Goal: Browse casually: Explore the website without a specific task or goal

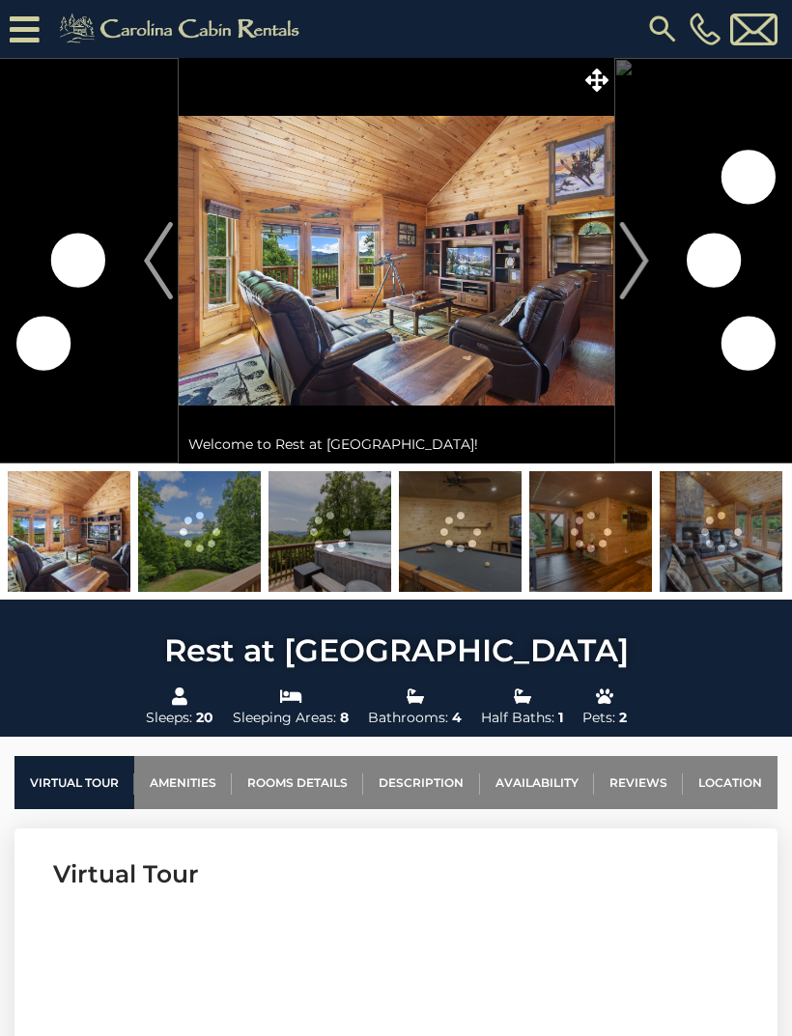
click at [634, 277] on img "Next" at bounding box center [633, 260] width 29 height 77
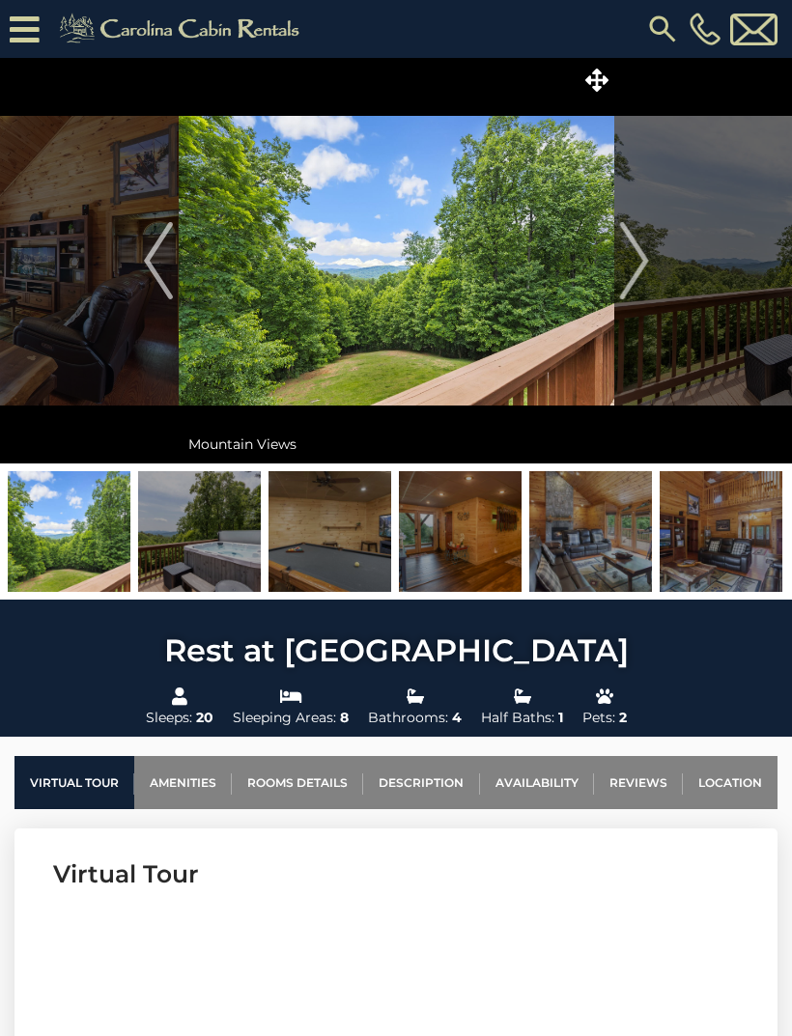
click at [639, 265] on img "Next" at bounding box center [633, 260] width 29 height 77
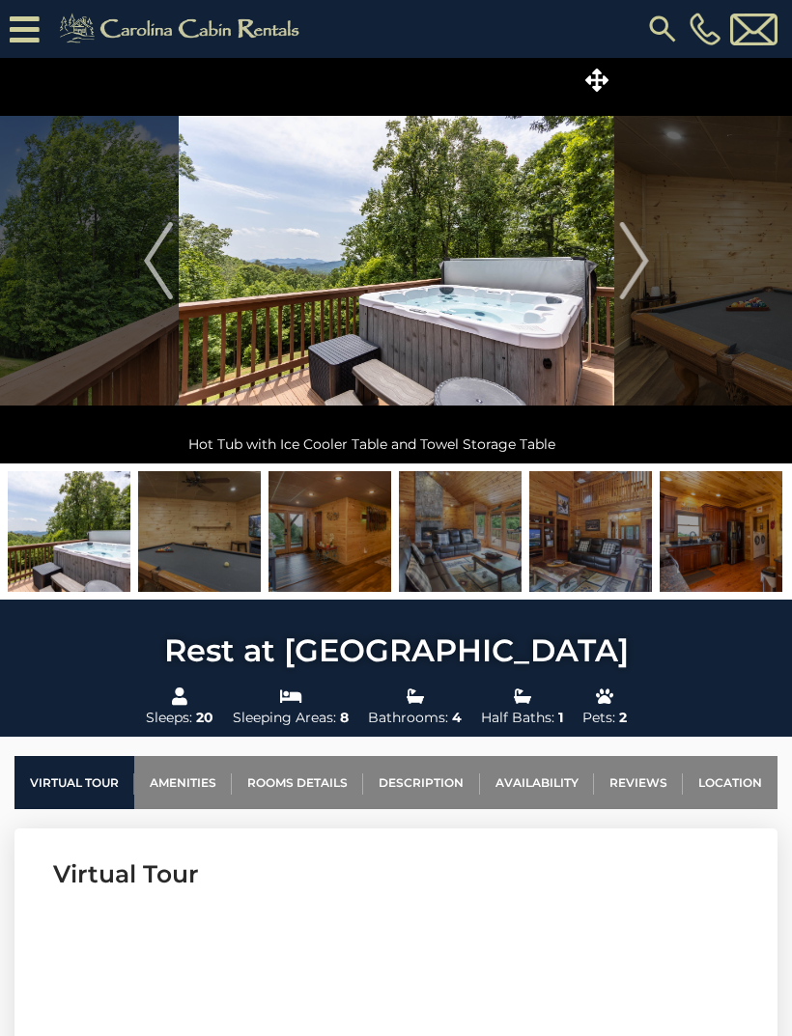
click at [641, 266] on img "Next" at bounding box center [633, 260] width 29 height 77
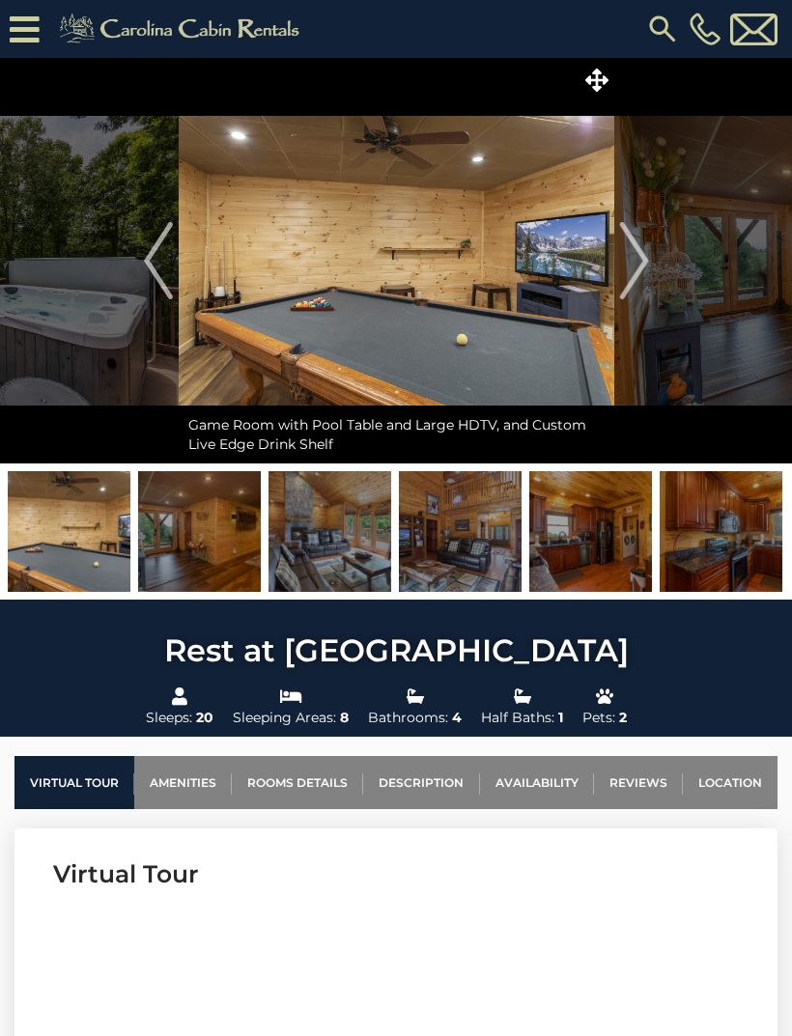
click at [652, 266] on button "Next" at bounding box center [634, 261] width 40 height 406
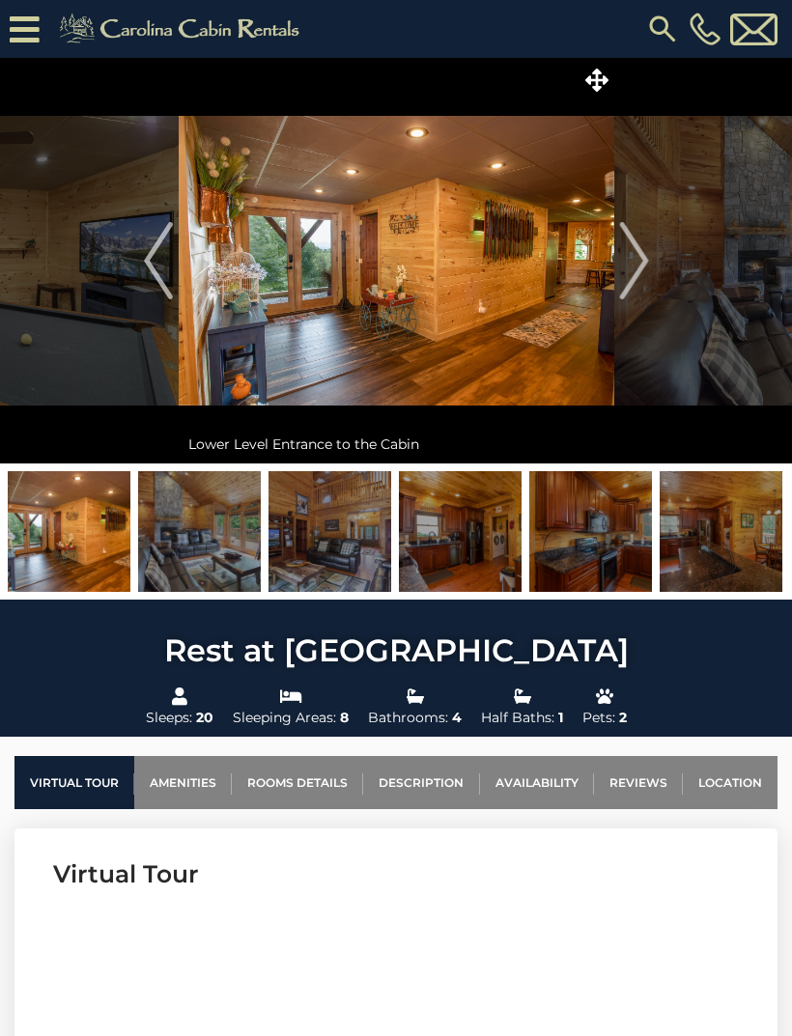
click at [645, 266] on img "Next" at bounding box center [633, 260] width 29 height 77
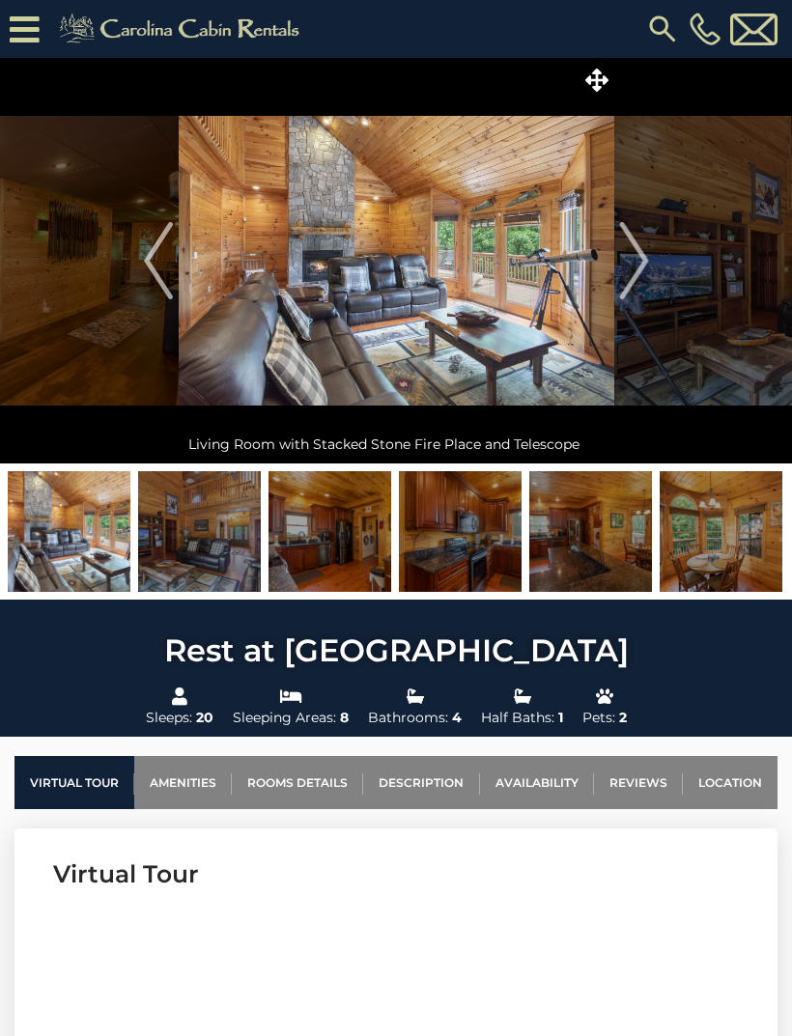
click at [636, 277] on img "Next" at bounding box center [633, 260] width 29 height 77
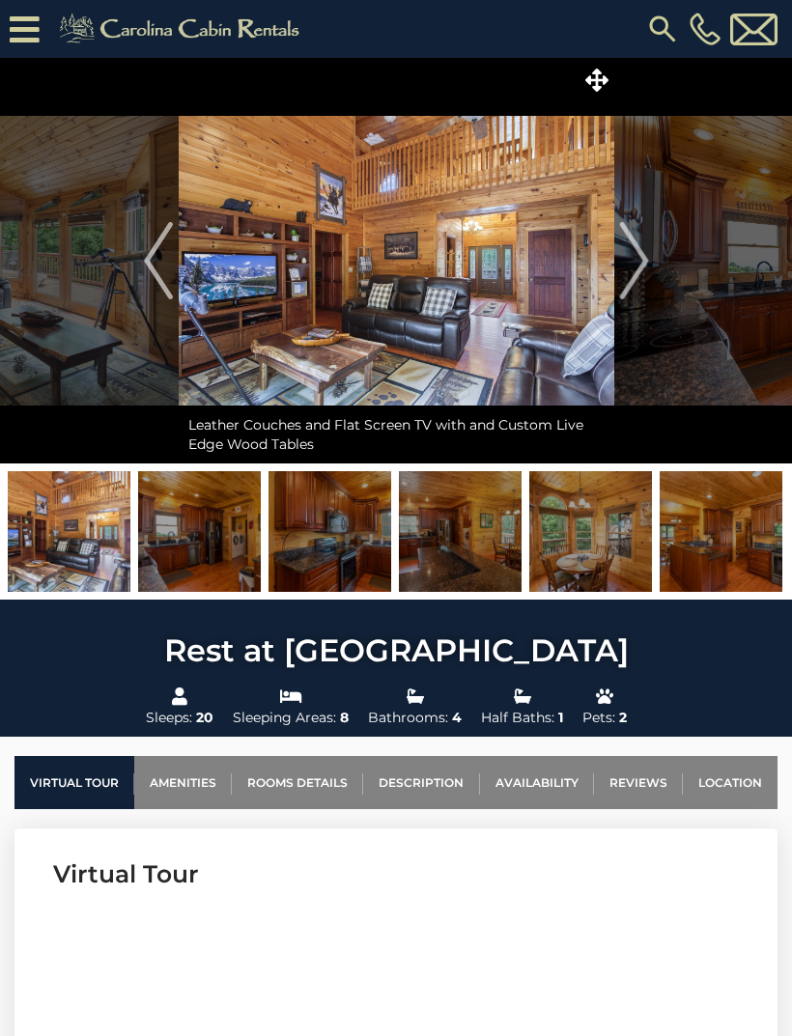
click at [634, 267] on img "Next" at bounding box center [633, 260] width 29 height 77
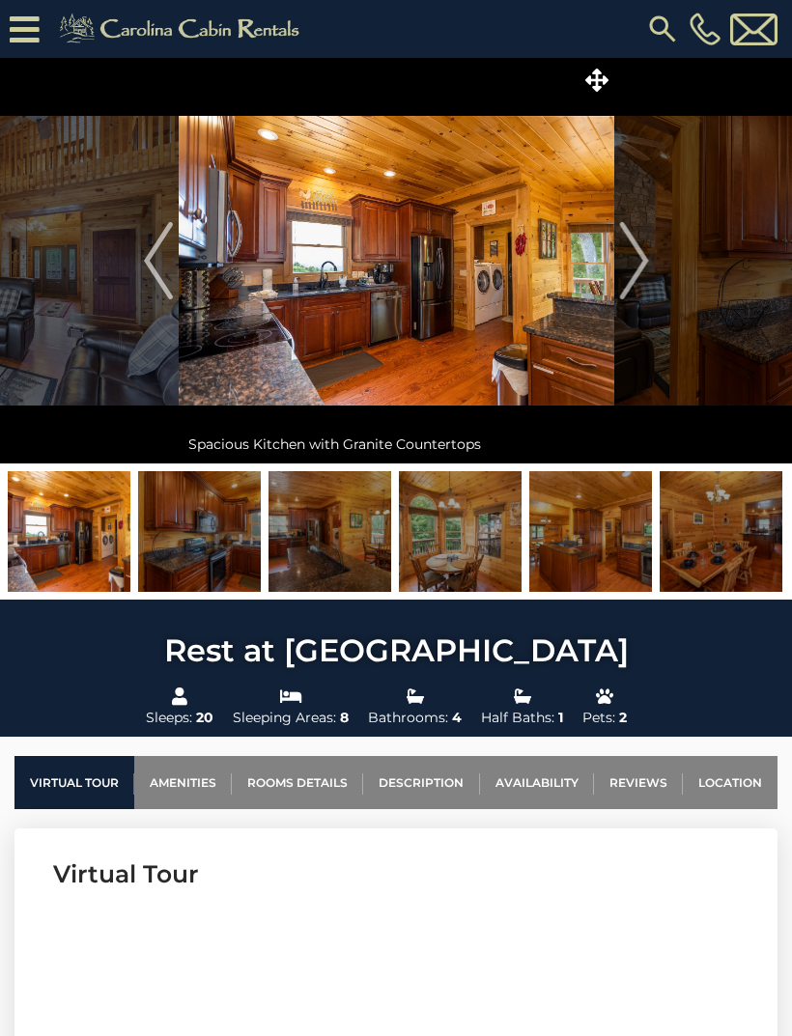
click at [634, 278] on img "Next" at bounding box center [633, 260] width 29 height 77
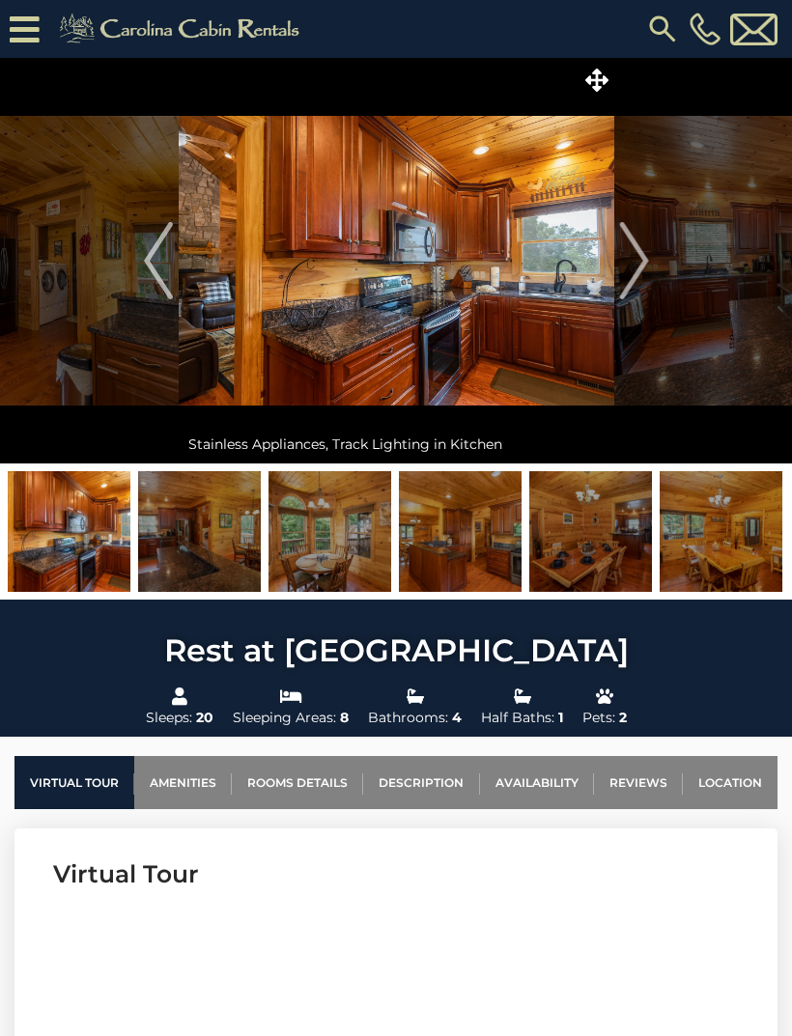
click at [630, 278] on img "Next" at bounding box center [633, 260] width 29 height 77
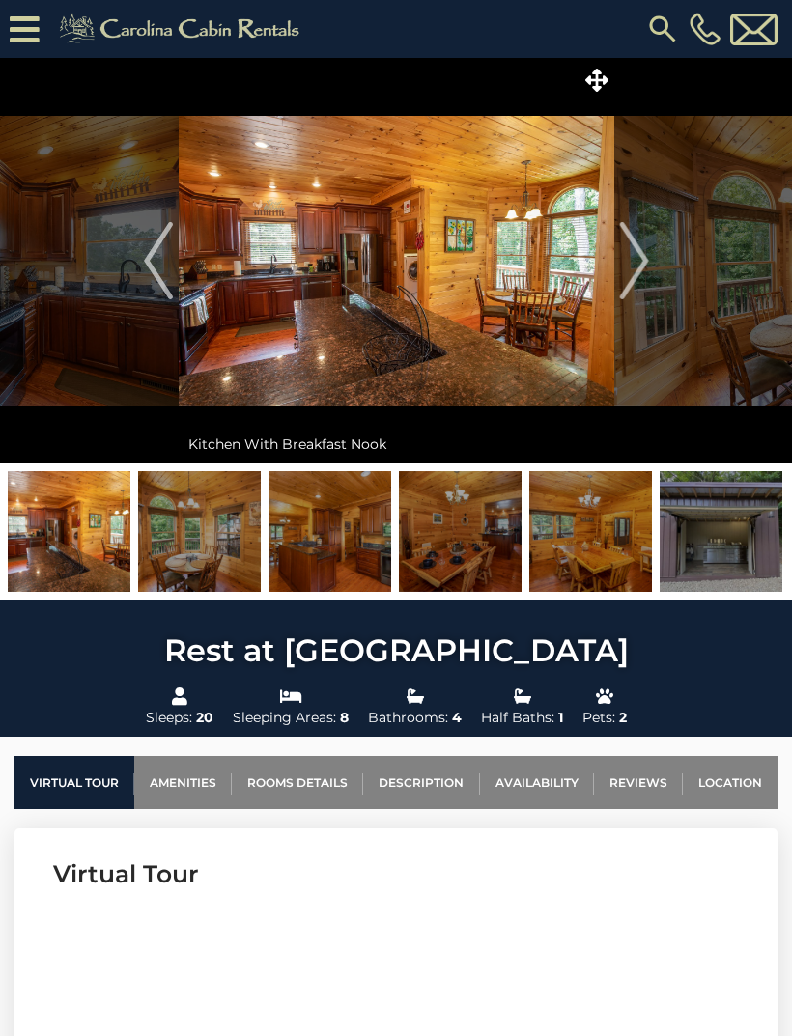
click at [636, 279] on img "Next" at bounding box center [633, 260] width 29 height 77
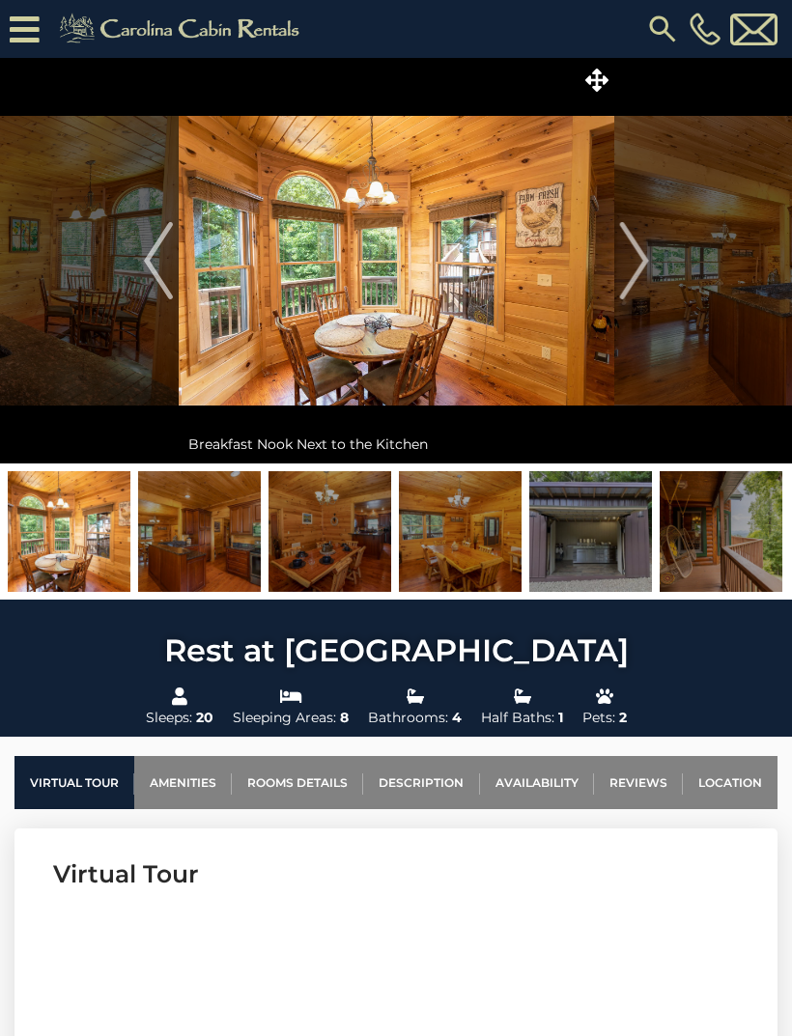
click at [640, 273] on img "Next" at bounding box center [633, 260] width 29 height 77
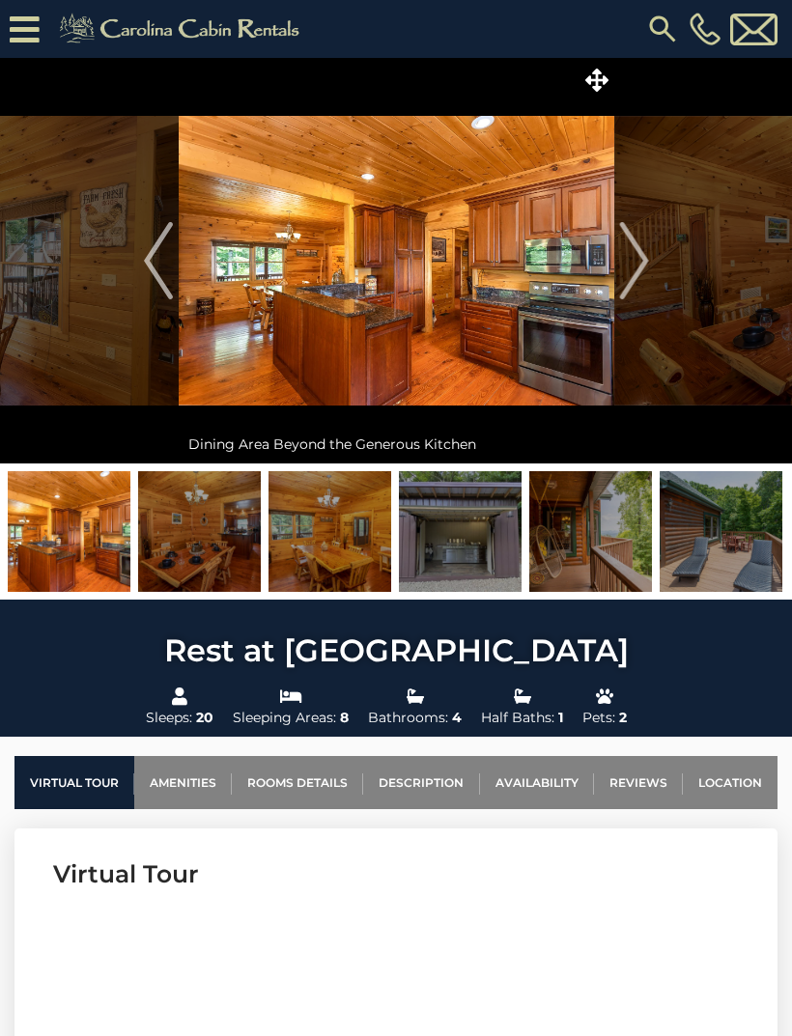
click at [636, 277] on img "Next" at bounding box center [633, 260] width 29 height 77
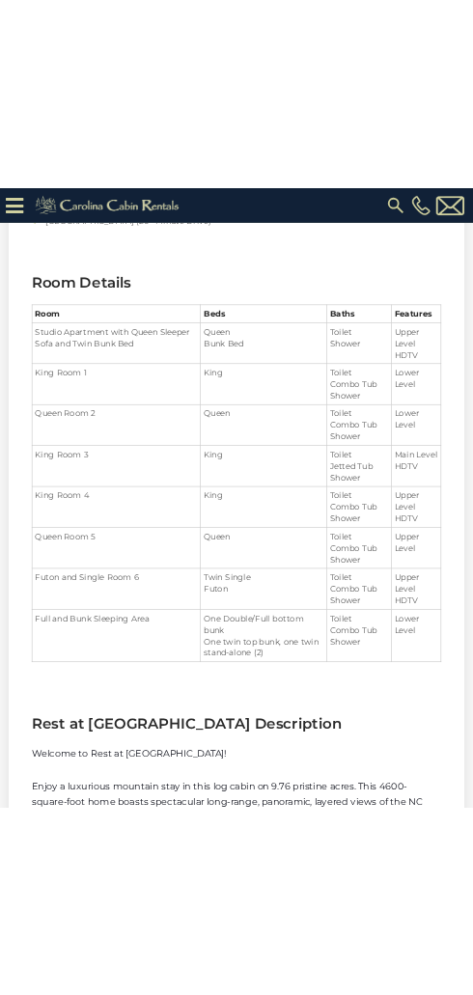
scroll to position [388, 0]
